Goal: Navigation & Orientation: Find specific page/section

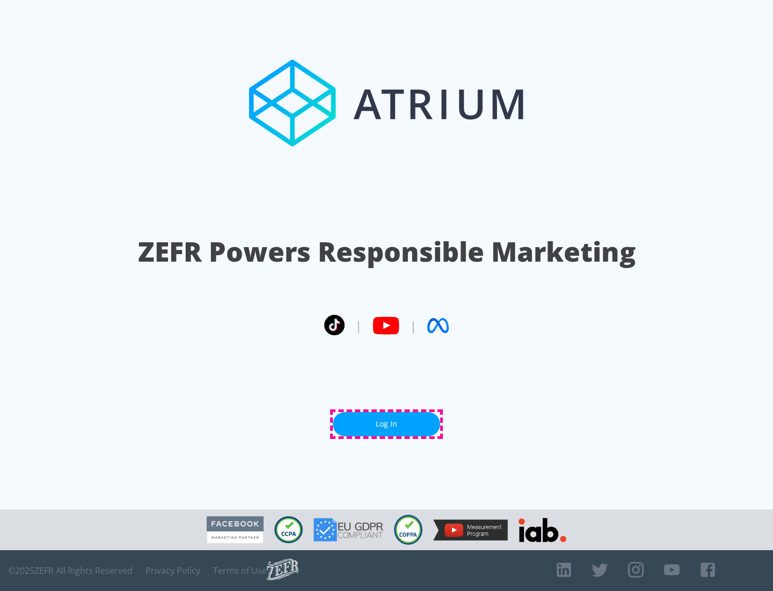
click at [387, 424] on link "Log In" at bounding box center [386, 424] width 107 height 24
